Goal: Communication & Community: Answer question/provide support

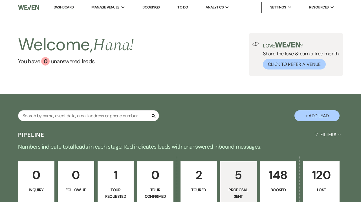
select select "6"
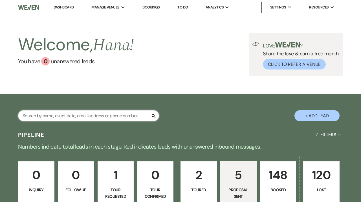
click at [58, 114] on input "text" at bounding box center [88, 115] width 141 height 11
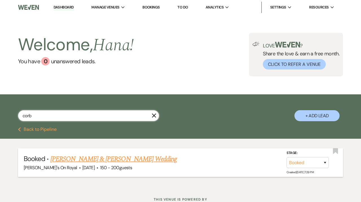
type input "corb"
click at [120, 155] on link "[PERSON_NAME] & [PERSON_NAME] Wedding" at bounding box center [113, 159] width 126 height 10
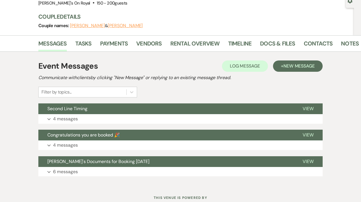
scroll to position [58, 0]
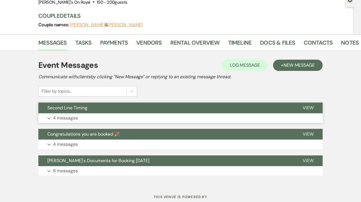
click at [115, 122] on button "Expand 4 messages" at bounding box center [180, 118] width 284 height 10
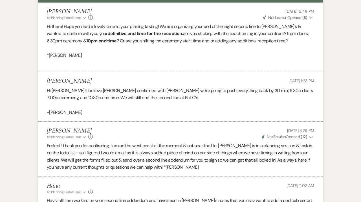
scroll to position [82, 0]
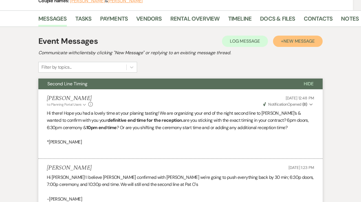
click at [282, 44] on button "+ New Message" at bounding box center [298, 41] width 50 height 11
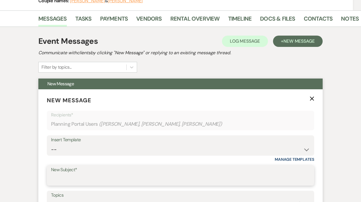
click at [92, 178] on input "New Subject*" at bounding box center [180, 179] width 259 height 11
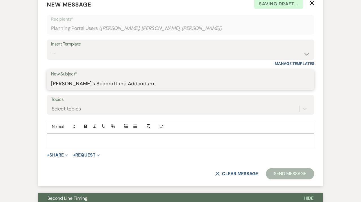
scroll to position [179, 0]
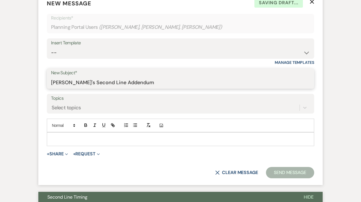
type input "[PERSON_NAME]'s Second Line Addendum"
click at [101, 143] on div at bounding box center [180, 138] width 267 height 13
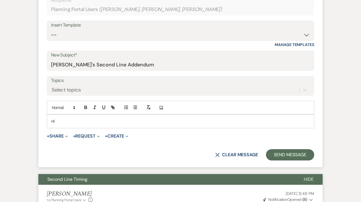
scroll to position [199, 0]
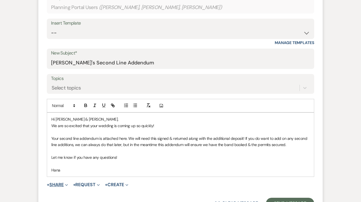
click at [63, 184] on button "+ Share Expand" at bounding box center [57, 184] width 21 height 5
click at [61, 187] on button "+ Share Expand" at bounding box center [57, 184] width 21 height 5
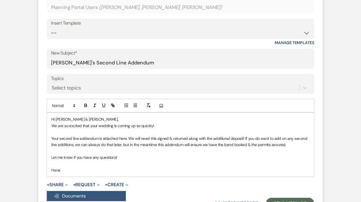
click at [61, 191] on button "Doc Upload Documents" at bounding box center [86, 196] width 79 height 10
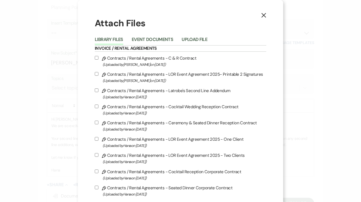
click at [165, 36] on li "Event Documents" at bounding box center [157, 40] width 50 height 9
click at [164, 42] on button "Event Documents" at bounding box center [152, 41] width 41 height 8
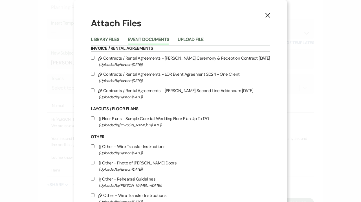
click at [144, 95] on span "(Uploaded by [PERSON_NAME] on [DATE] )" at bounding box center [184, 97] width 171 height 6
click at [94, 92] on input "Pencil Contracts / Rental Agreements - [PERSON_NAME] Second Line Addendum [DATE…" at bounding box center [93, 90] width 4 height 4
checkbox input "true"
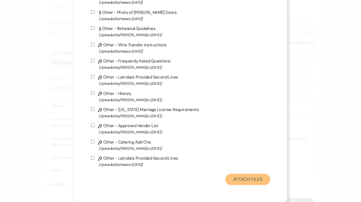
click at [240, 180] on button "Attach Files" at bounding box center [247, 178] width 45 height 11
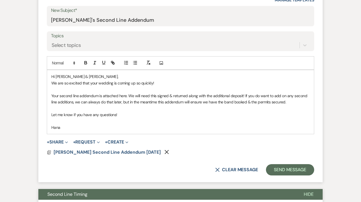
scroll to position [244, 0]
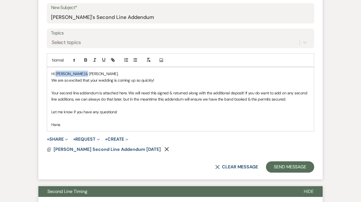
drag, startPoint x: 86, startPoint y: 74, endPoint x: 56, endPoint y: 72, distance: 29.4
click at [56, 72] on p "Hi [PERSON_NAME] & [PERSON_NAME]," at bounding box center [180, 74] width 258 height 6
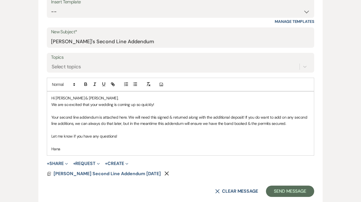
scroll to position [260, 0]
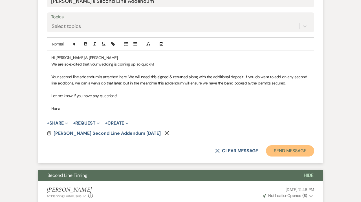
click at [293, 155] on button "Send Message" at bounding box center [290, 150] width 48 height 11
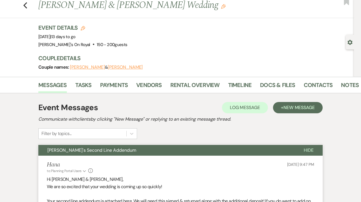
scroll to position [0, 0]
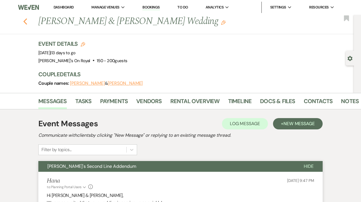
click at [27, 23] on icon "Previous" at bounding box center [25, 21] width 4 height 7
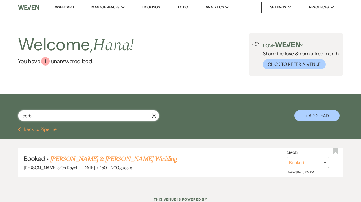
click at [153, 111] on input "corb" at bounding box center [88, 115] width 141 height 11
click at [153, 117] on use "button" at bounding box center [154, 115] width 4 height 4
select select "6"
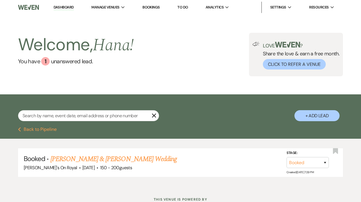
select select "6"
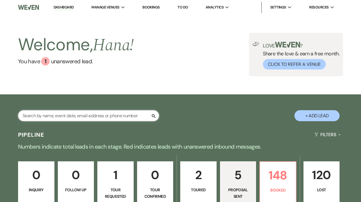
click at [115, 119] on input "text" at bounding box center [88, 115] width 141 height 11
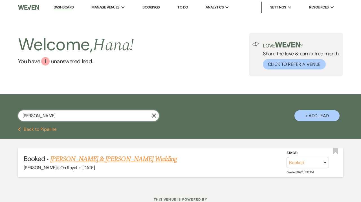
type input "[PERSON_NAME]"
click at [132, 162] on link "[PERSON_NAME] & [PERSON_NAME] Wedding" at bounding box center [113, 159] width 126 height 10
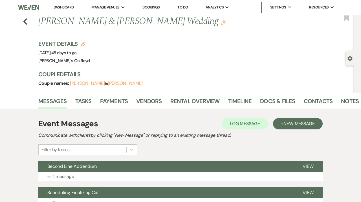
scroll to position [51, 0]
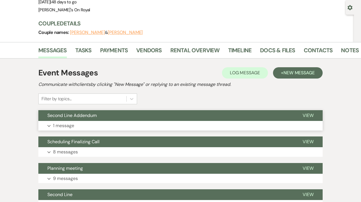
click at [131, 122] on button "Expand 1 message" at bounding box center [180, 126] width 284 height 10
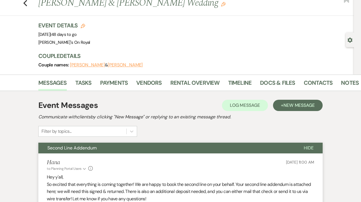
scroll to position [0, 0]
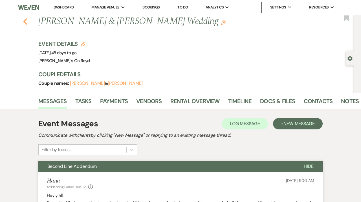
click at [26, 22] on icon "Previous" at bounding box center [25, 21] width 4 height 7
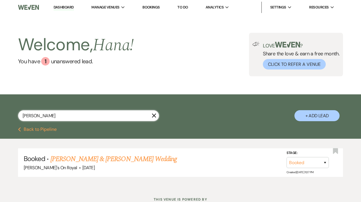
click at [157, 115] on input "[PERSON_NAME]" at bounding box center [88, 115] width 141 height 11
click at [155, 115] on use "button" at bounding box center [154, 115] width 4 height 4
select select "6"
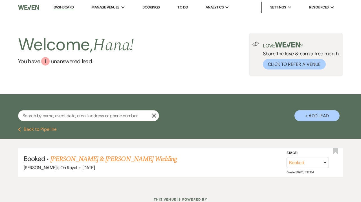
select select "6"
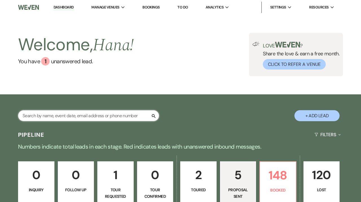
click at [126, 115] on input "text" at bounding box center [88, 115] width 141 height 11
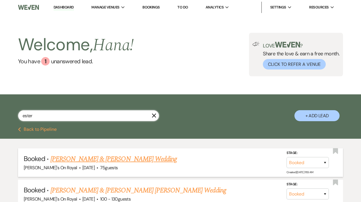
type input "ester"
click at [107, 158] on link "[PERSON_NAME] & [PERSON_NAME] Wedding" at bounding box center [113, 159] width 126 height 10
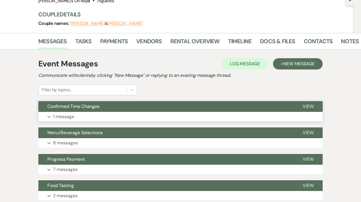
scroll to position [61, 0]
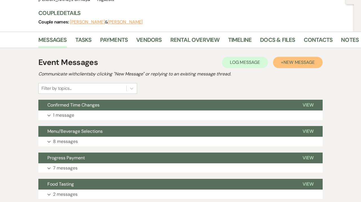
click at [288, 57] on button "+ New Message" at bounding box center [298, 62] width 50 height 11
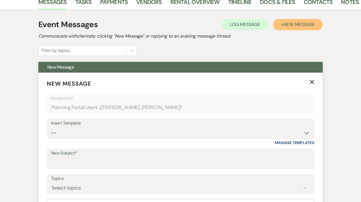
scroll to position [107, 0]
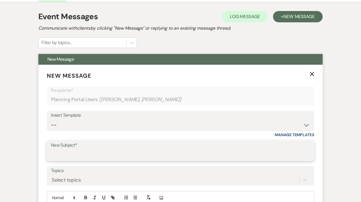
click at [89, 154] on input "New Subject*" at bounding box center [180, 154] width 259 height 11
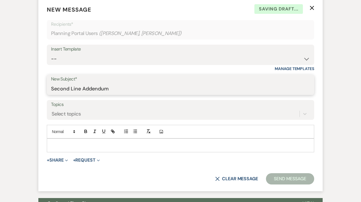
scroll to position [173, 0]
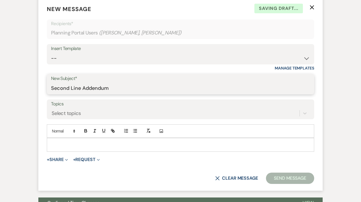
type input "Second Line Addendum"
click at [101, 142] on p at bounding box center [180, 144] width 258 height 6
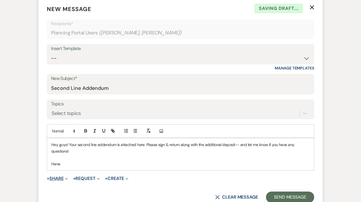
click at [63, 179] on button "+ Share Expand" at bounding box center [57, 178] width 21 height 5
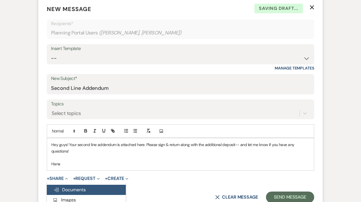
click at [63, 185] on button "Doc Upload Documents" at bounding box center [86, 189] width 79 height 10
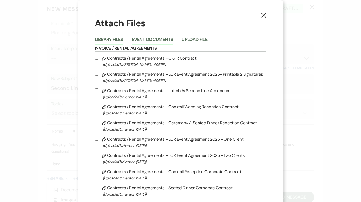
click at [160, 44] on button "Event Documents" at bounding box center [152, 41] width 41 height 8
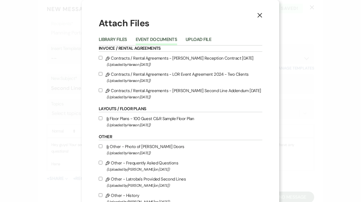
click at [124, 94] on label "Pencil Contracts / Rental Agreements - [PERSON_NAME] Second Line Addendum [DATE…" at bounding box center [181, 93] width 164 height 13
click at [102, 92] on input "Pencil Contracts / Rental Agreements - [PERSON_NAME] Second Line Addendum [DATE…" at bounding box center [101, 90] width 4 height 4
checkbox input "true"
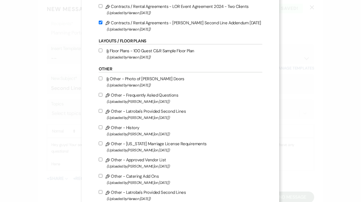
scroll to position [173, 0]
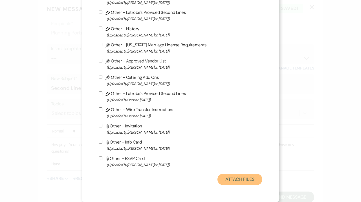
click at [257, 180] on button "Attach Files" at bounding box center [239, 178] width 45 height 11
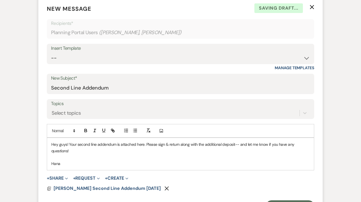
scroll to position [187, 0]
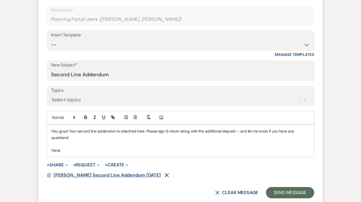
click at [131, 175] on span "[PERSON_NAME] Second Line Addendum [DATE]" at bounding box center [107, 175] width 107 height 6
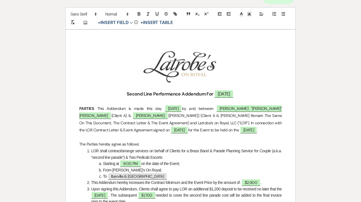
scroll to position [0, 0]
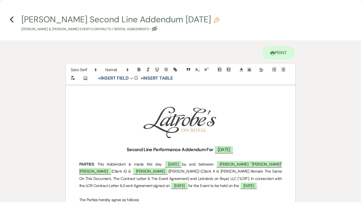
click at [14, 19] on h4 "Previous [PERSON_NAME] Second Line Addendum [DATE] Pencil [PERSON_NAME] & [PERS…" at bounding box center [180, 23] width 361 height 18
click at [12, 18] on use "button" at bounding box center [12, 19] width 4 height 6
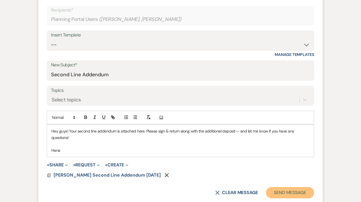
click at [281, 189] on button "Send Message" at bounding box center [290, 192] width 48 height 11
